Goal: Task Accomplishment & Management: Use online tool/utility

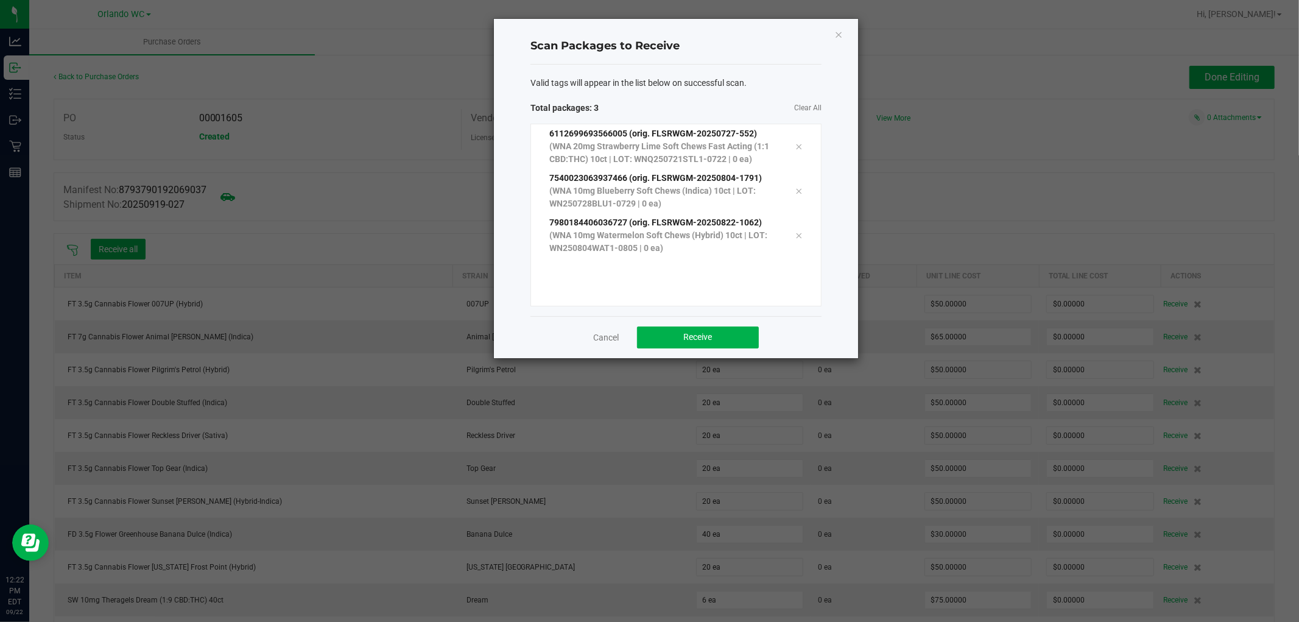
click at [715, 83] on span "Valid tags will appear in the list below on successful scan." at bounding box center [638, 83] width 216 height 13
click at [726, 338] on button "Receive" at bounding box center [698, 337] width 122 height 22
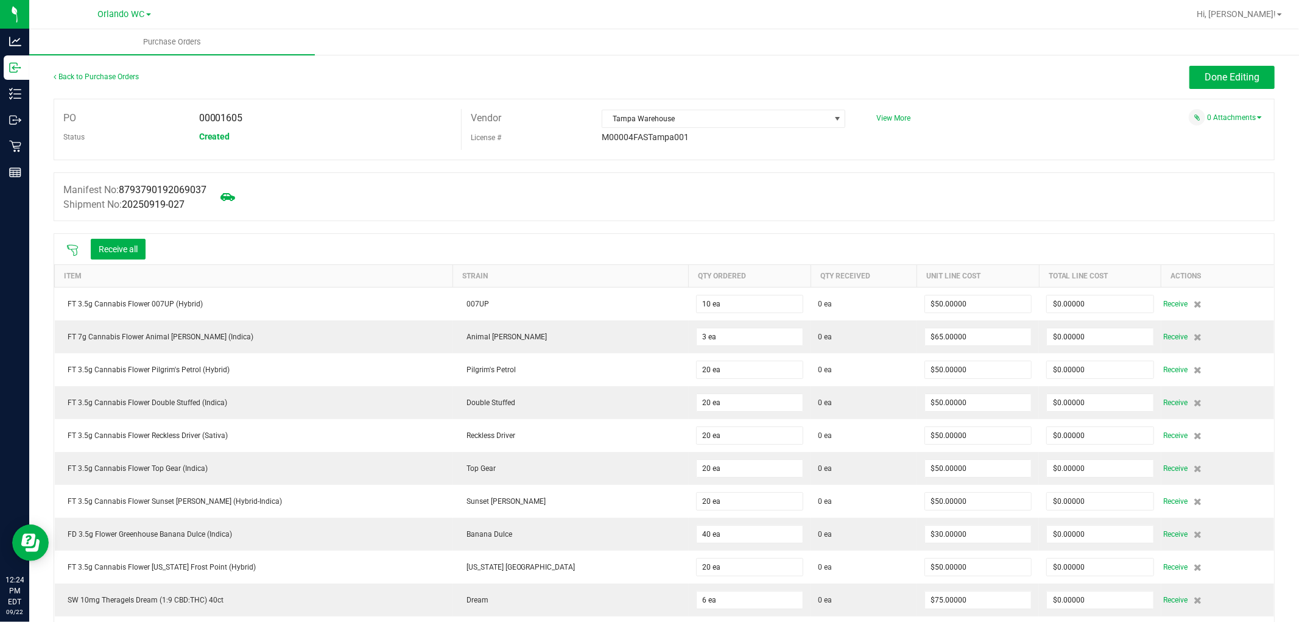
click at [71, 247] on icon at bounding box center [72, 250] width 12 height 12
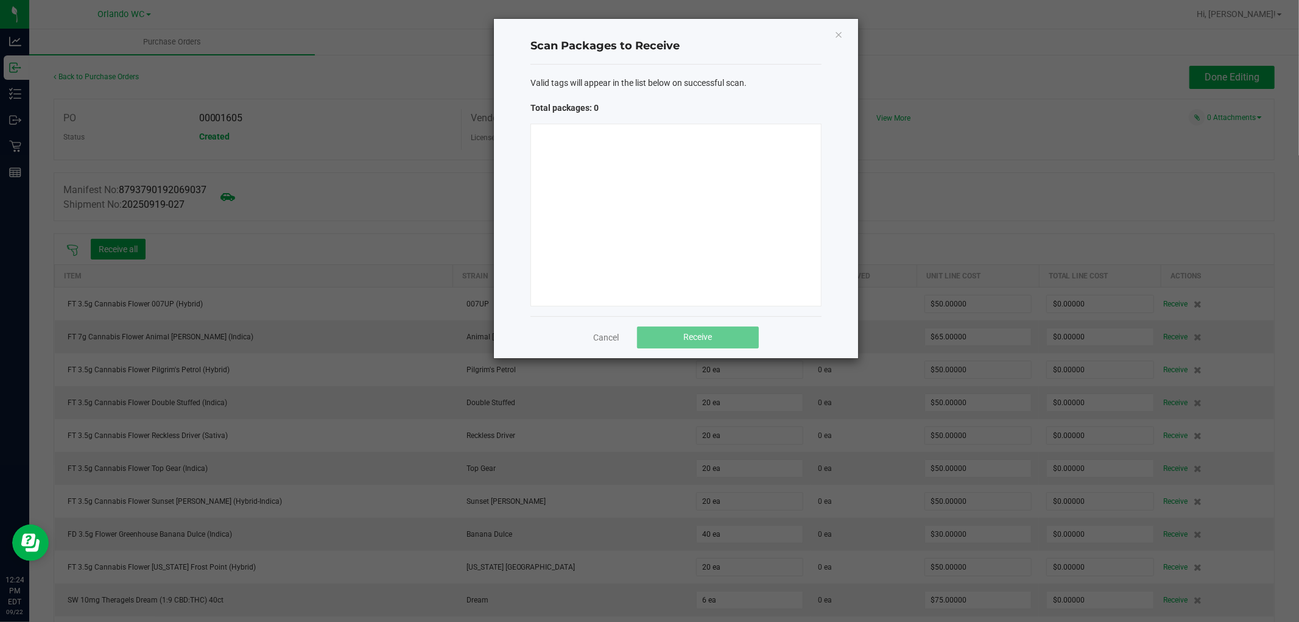
click at [636, 158] on div at bounding box center [675, 215] width 291 height 183
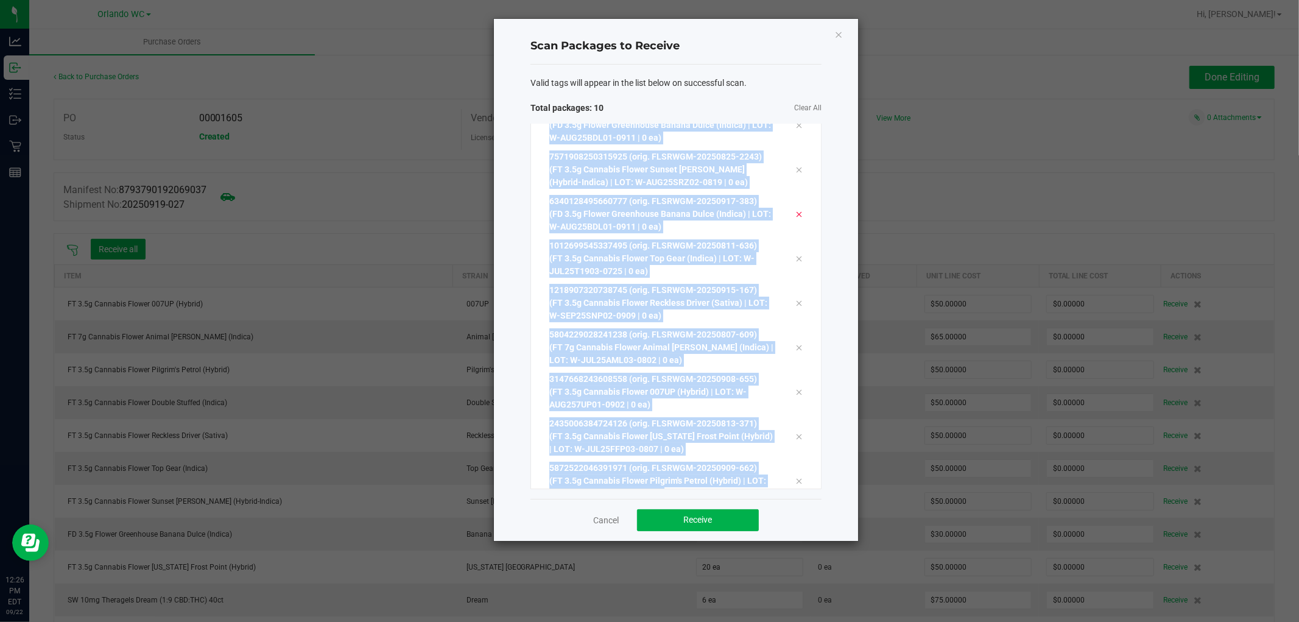
scroll to position [66, 0]
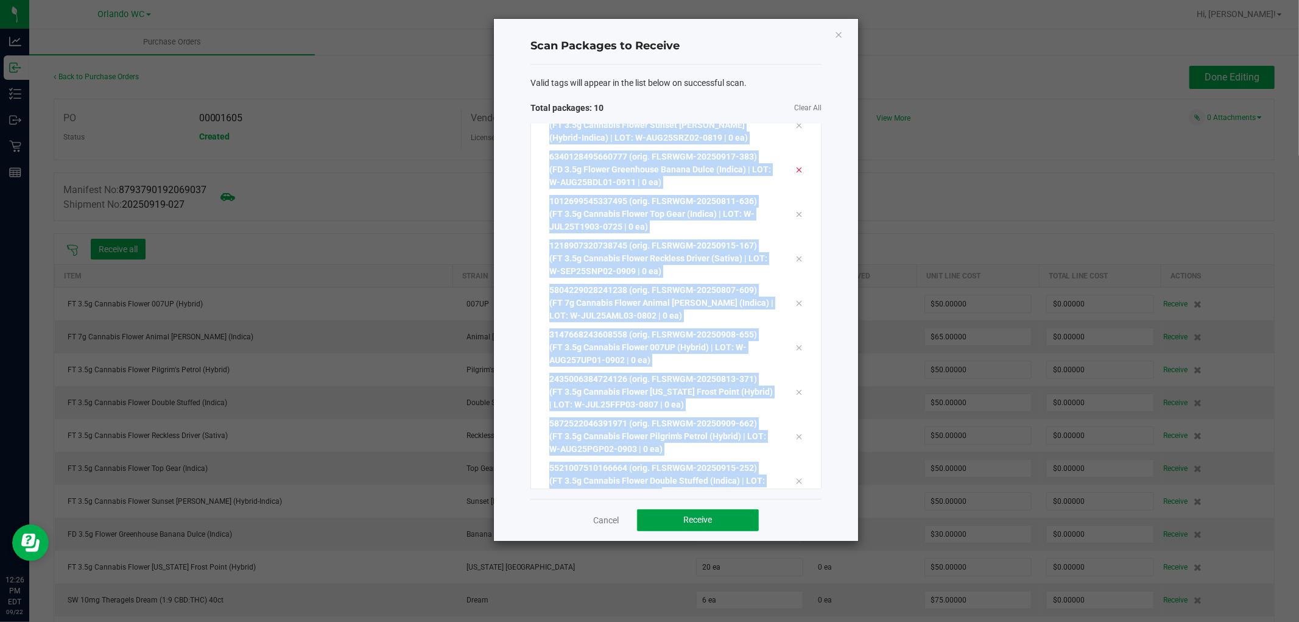
click at [740, 527] on button "Receive" at bounding box center [698, 520] width 122 height 22
